Goal: Information Seeking & Learning: Learn about a topic

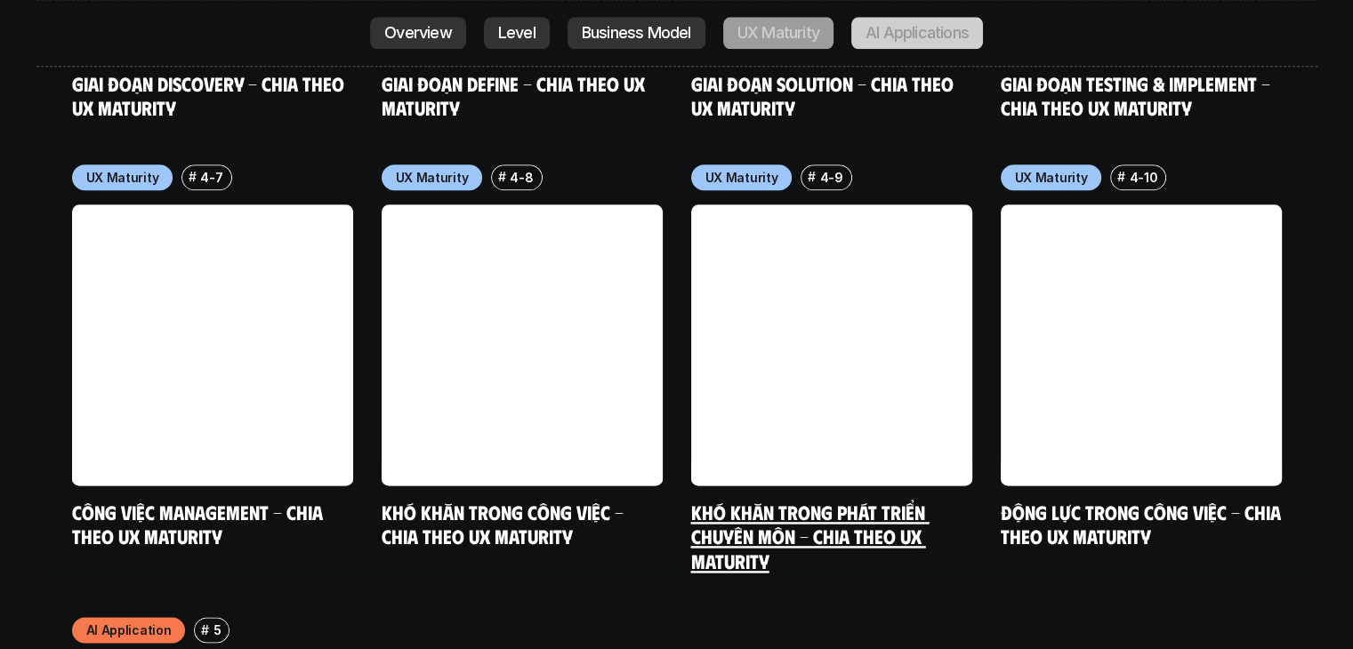
scroll to position [8893, 0]
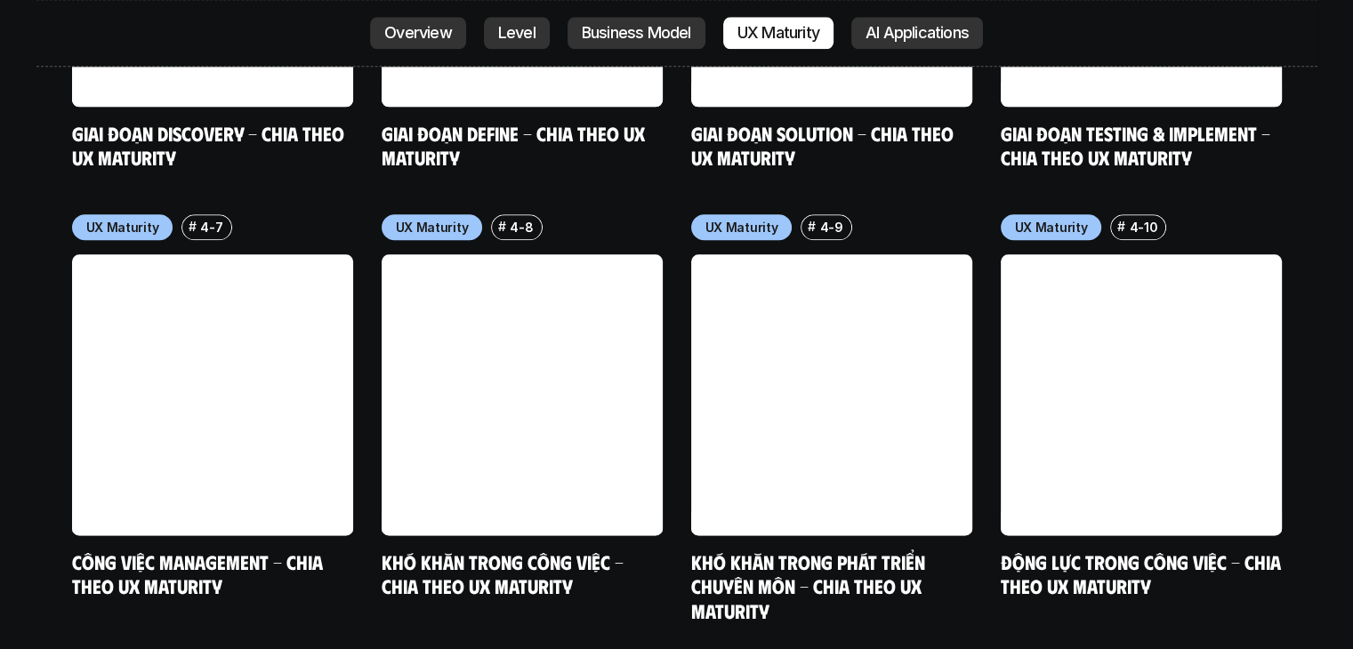
click at [903, 41] on p "AI Applications" at bounding box center [916, 34] width 103 height 18
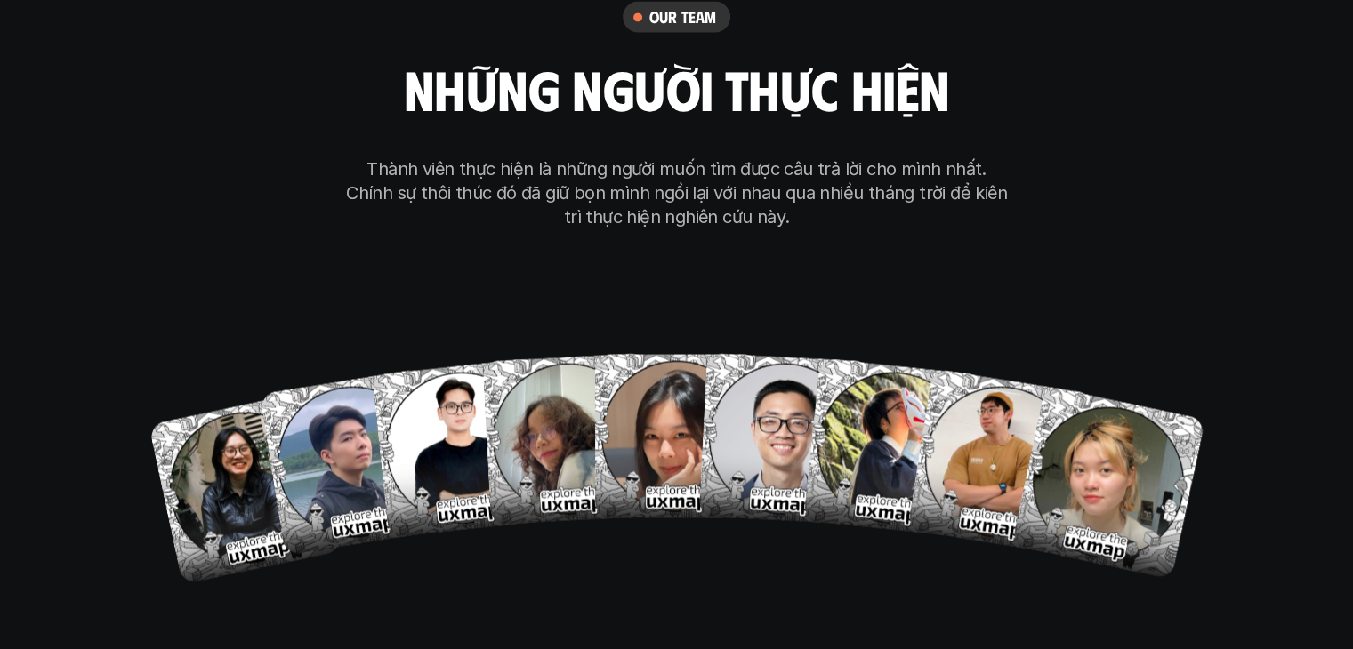
scroll to position [10171, 0]
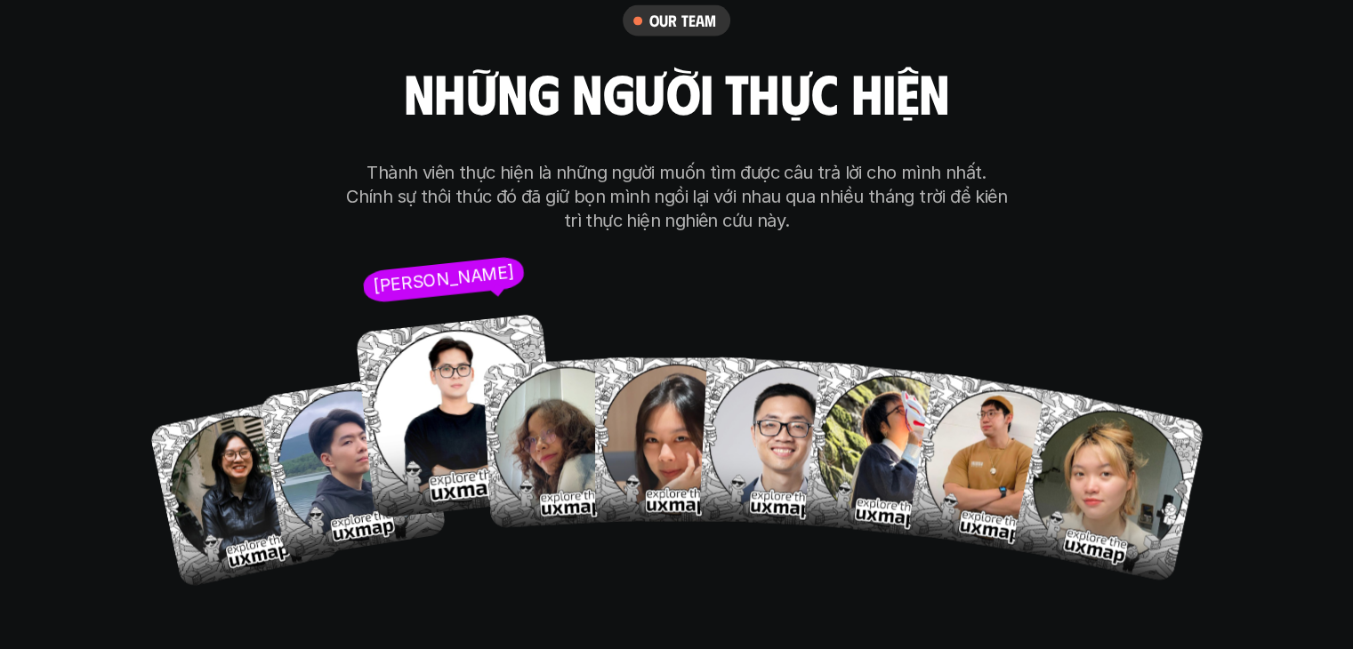
click at [434, 315] on img at bounding box center [457, 416] width 205 height 205
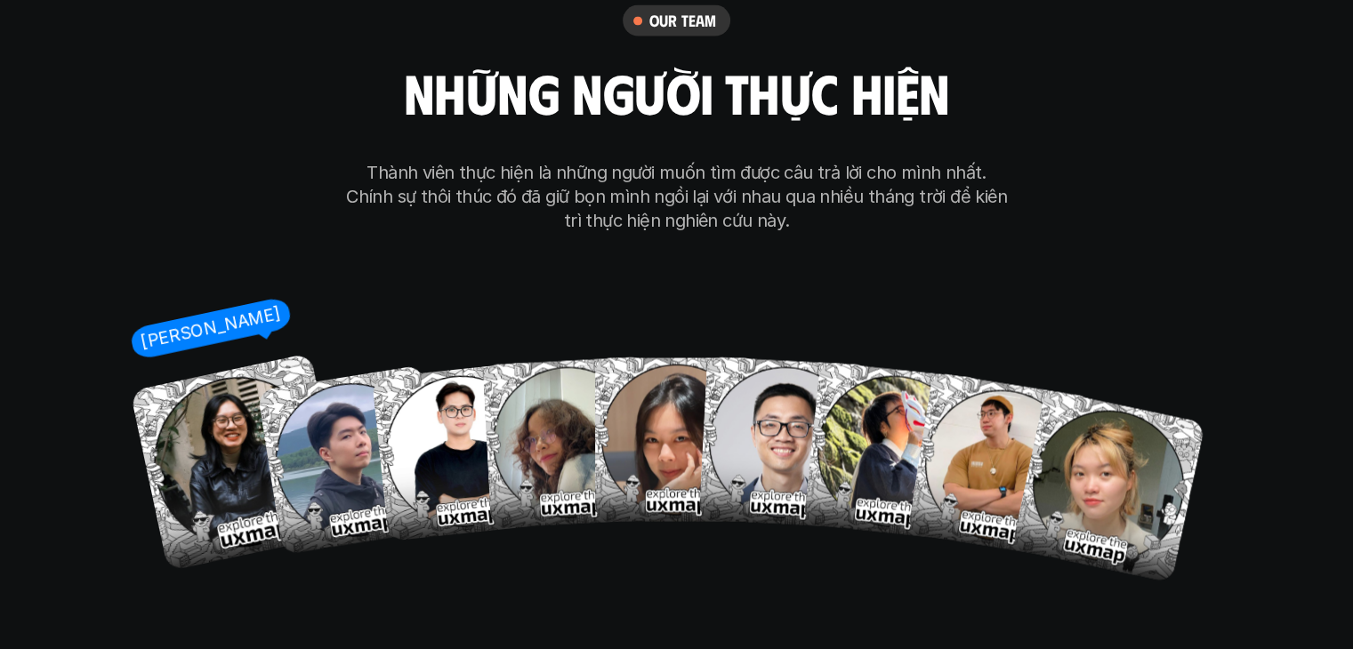
click at [236, 376] on img at bounding box center [239, 463] width 219 height 219
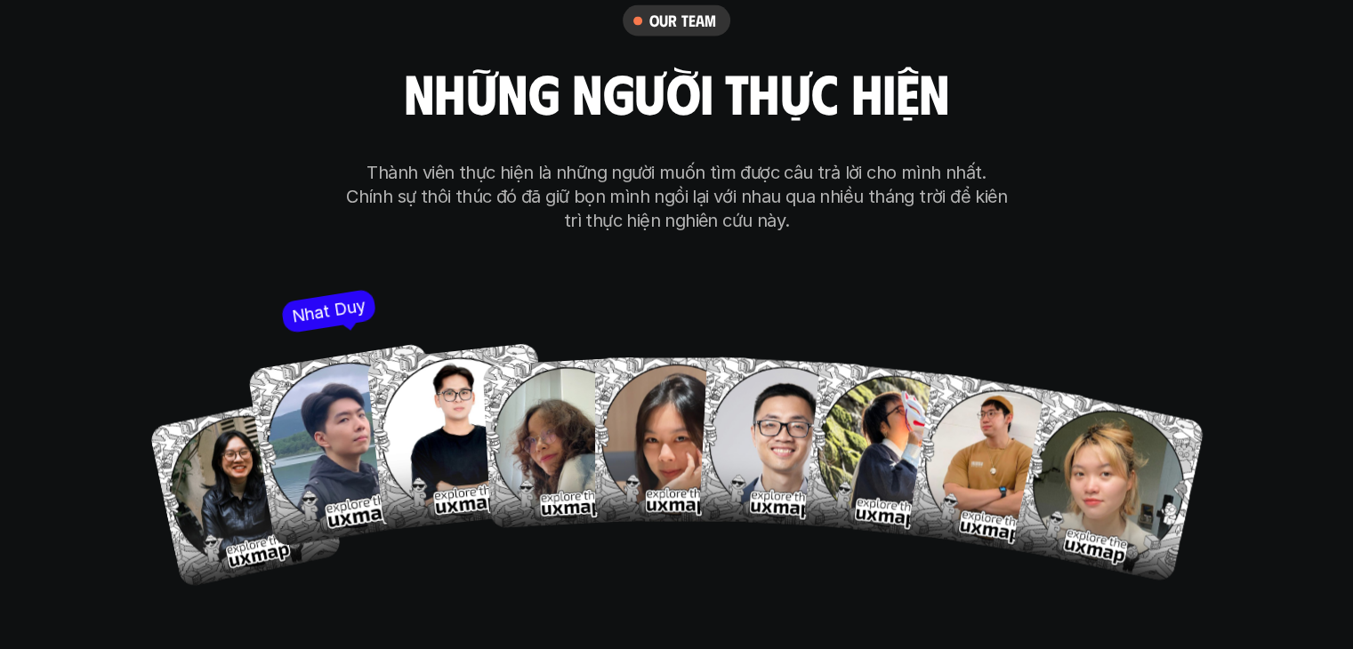
click at [349, 350] on img at bounding box center [348, 445] width 205 height 205
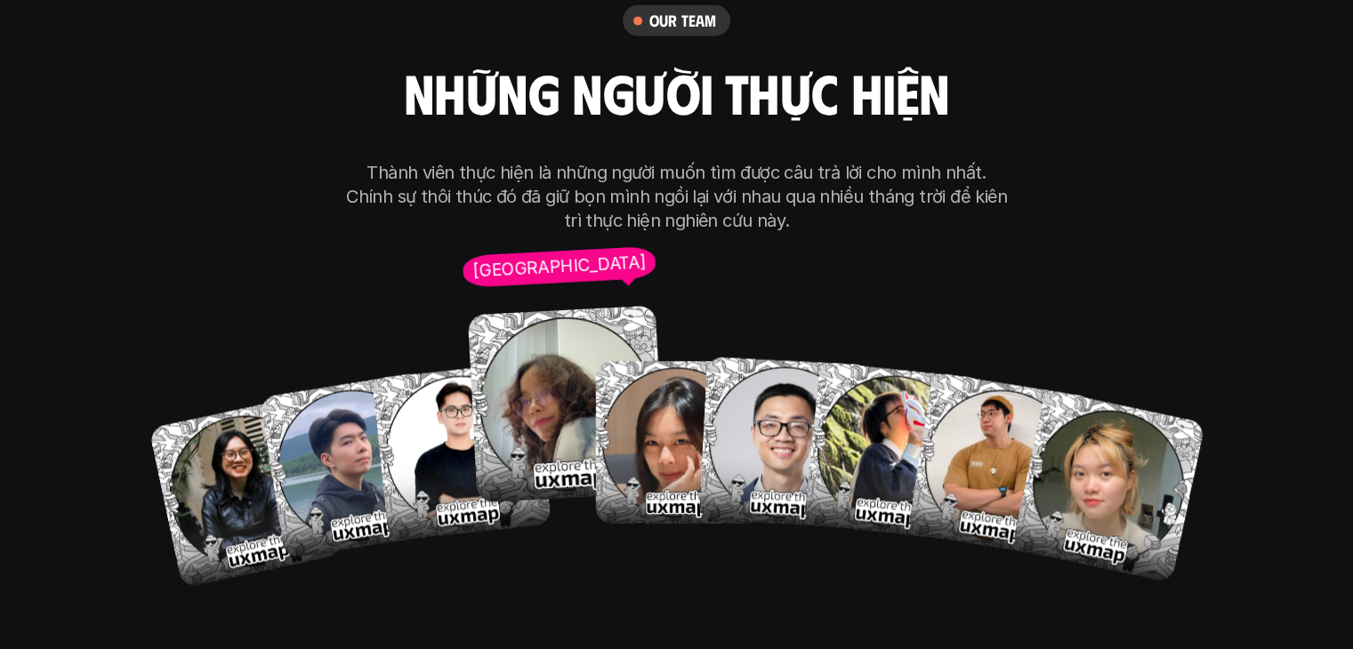
click at [553, 306] on img at bounding box center [566, 404] width 197 height 197
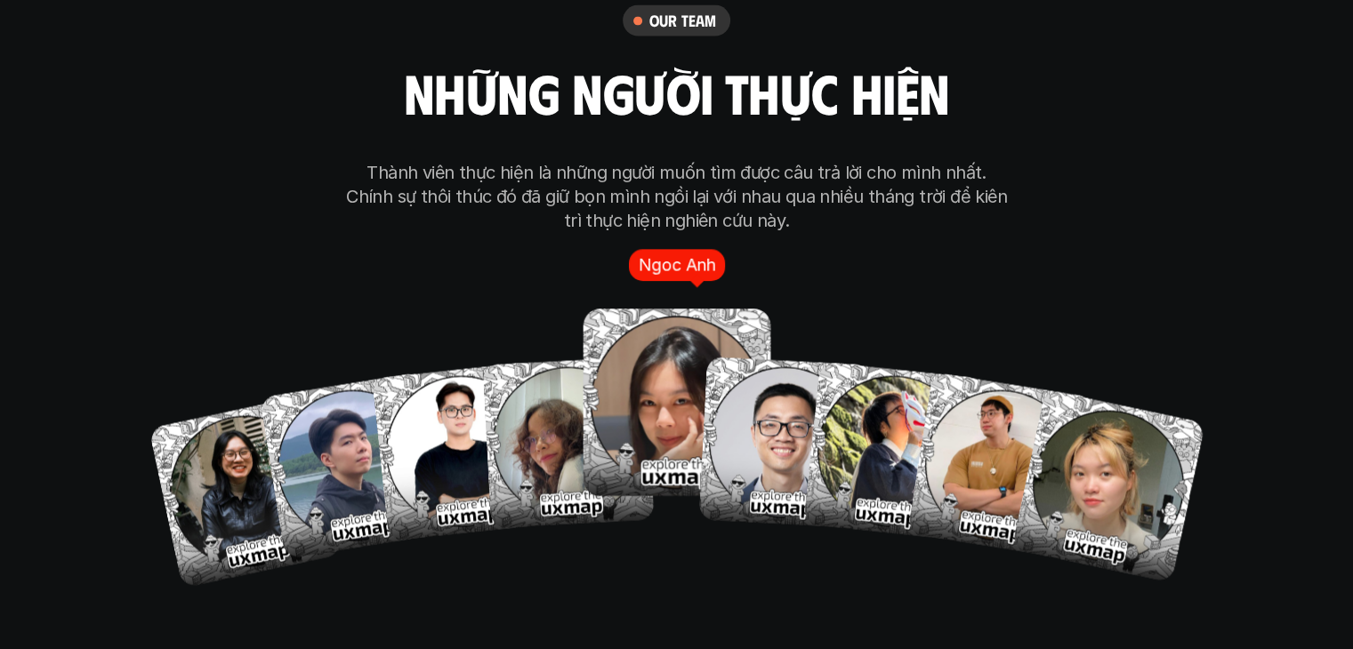
click at [665, 309] on img at bounding box center [677, 403] width 188 height 188
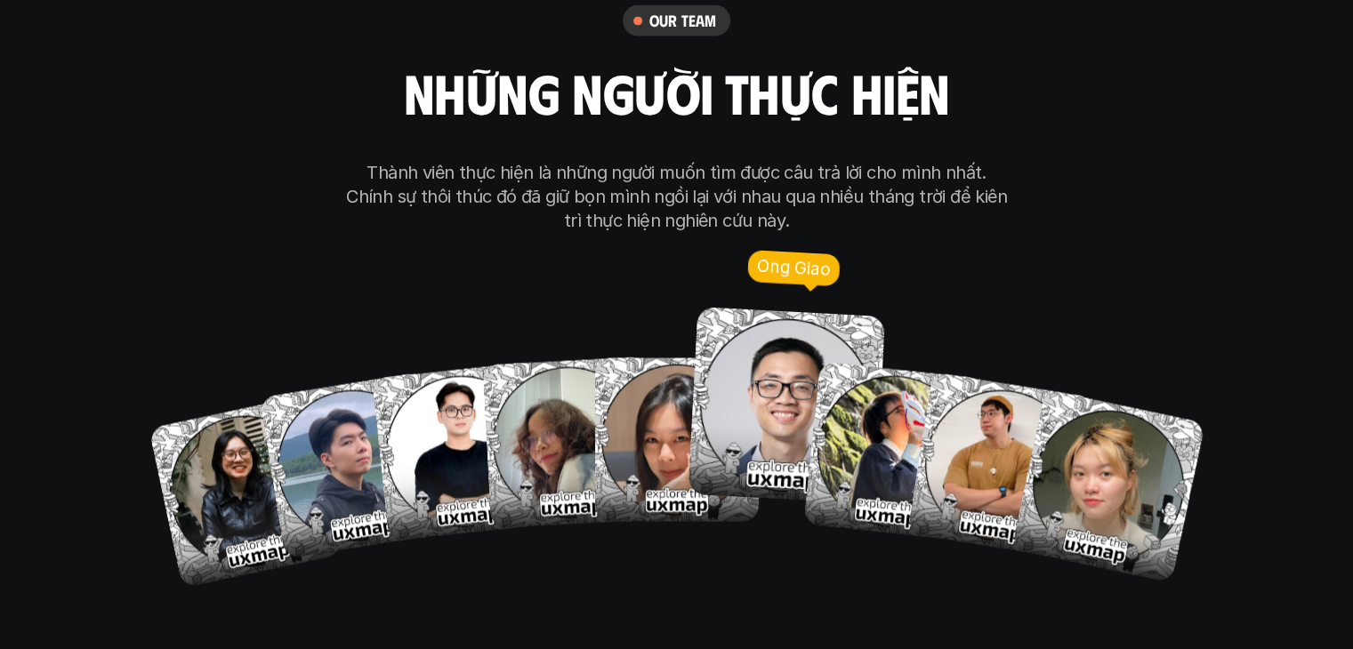
click at [769, 310] on img at bounding box center [785, 406] width 197 height 197
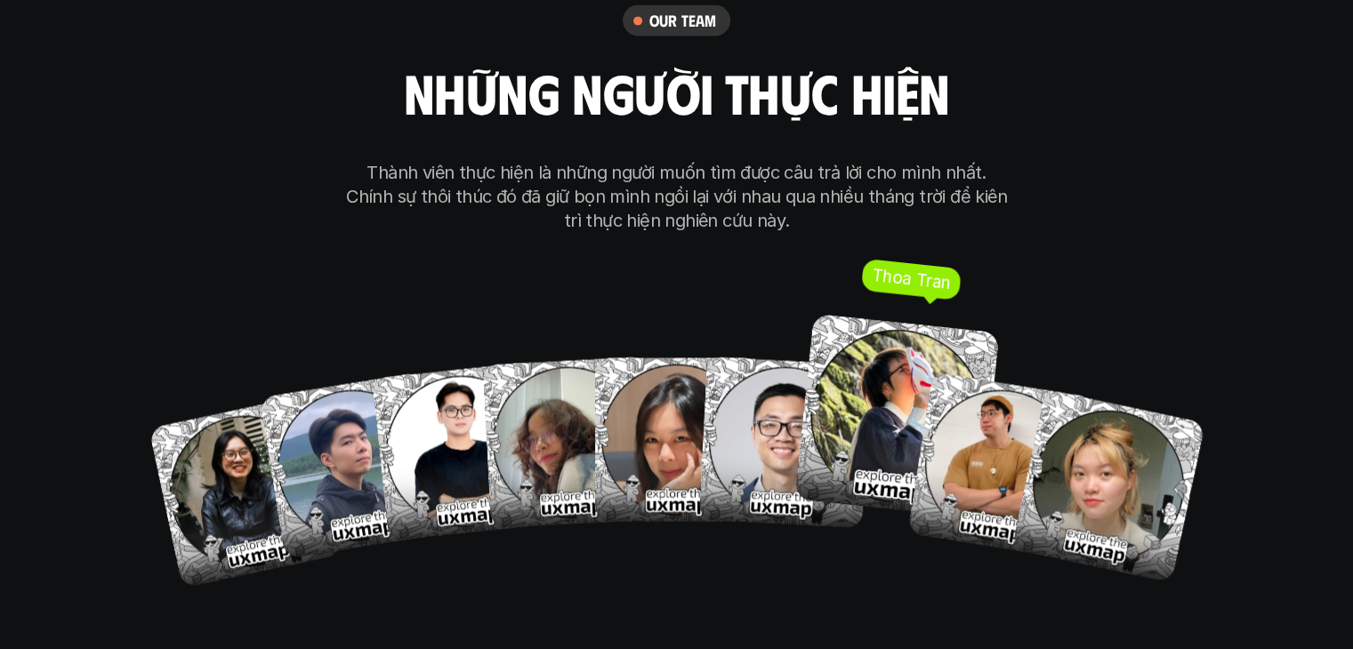
click at [872, 314] on img at bounding box center [895, 416] width 205 height 205
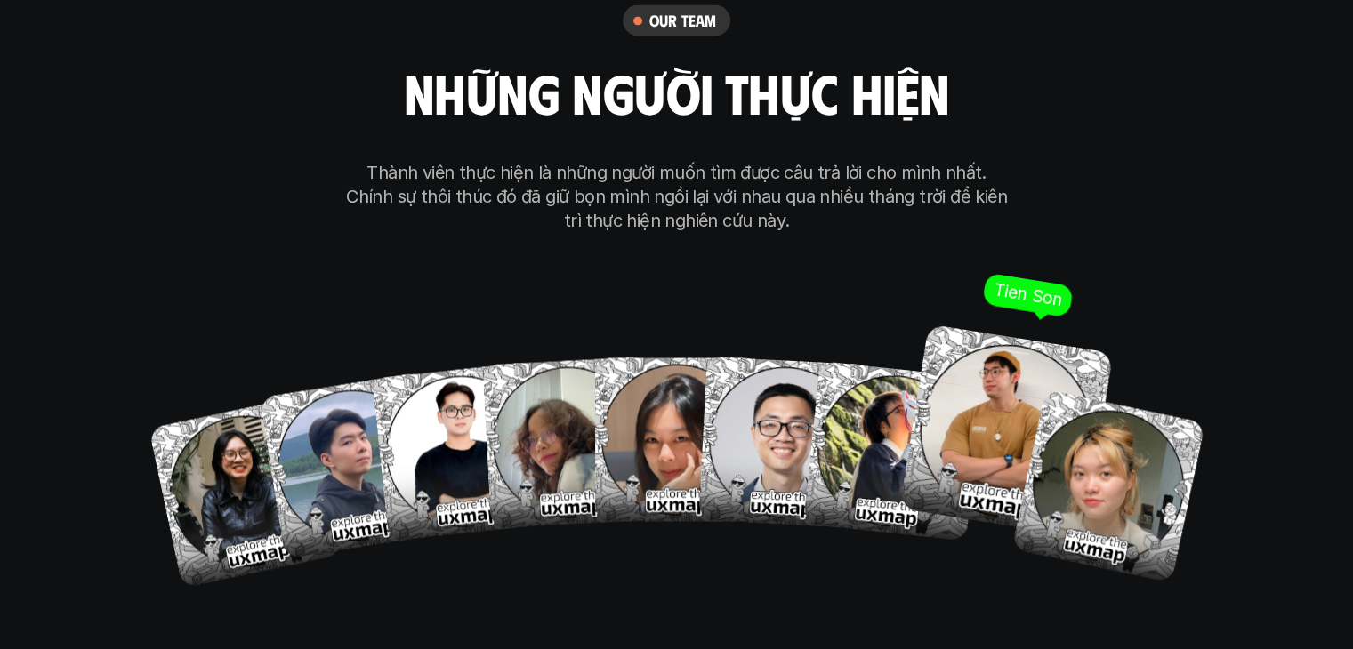
click at [1007, 325] on img at bounding box center [1005, 431] width 213 height 213
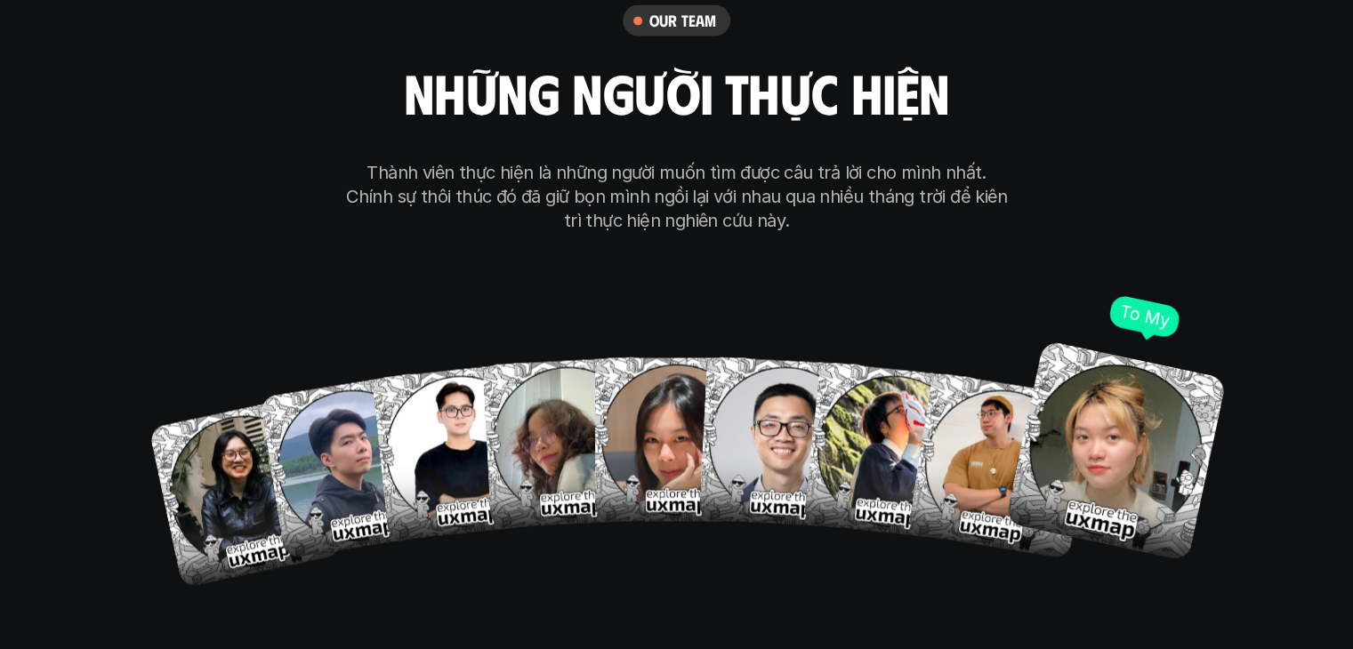
click at [1103, 341] on img at bounding box center [1114, 451] width 221 height 221
